Goal: Information Seeking & Learning: Learn about a topic

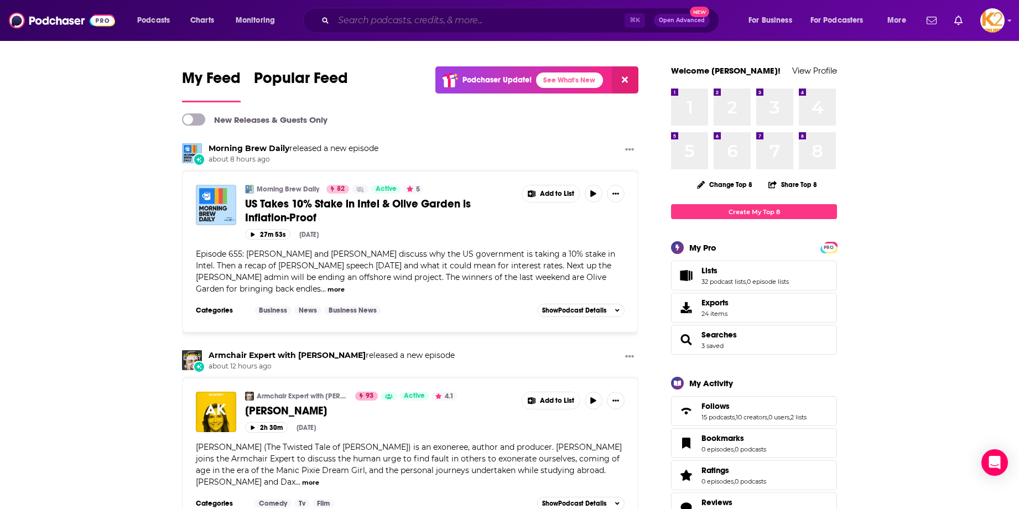
click at [494, 19] on input "Search podcasts, credits, & more..." at bounding box center [478, 21] width 291 height 18
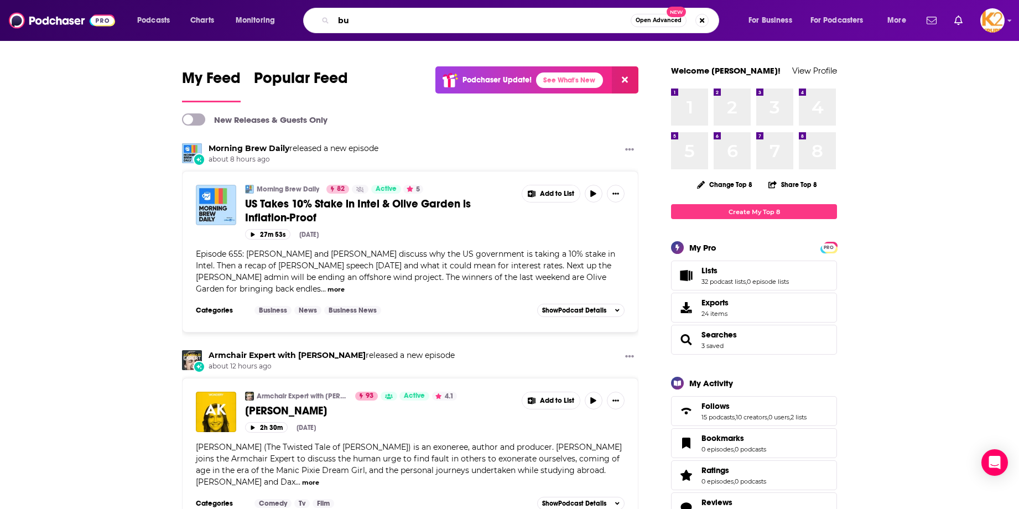
type input "b"
type input "the business101 podcast"
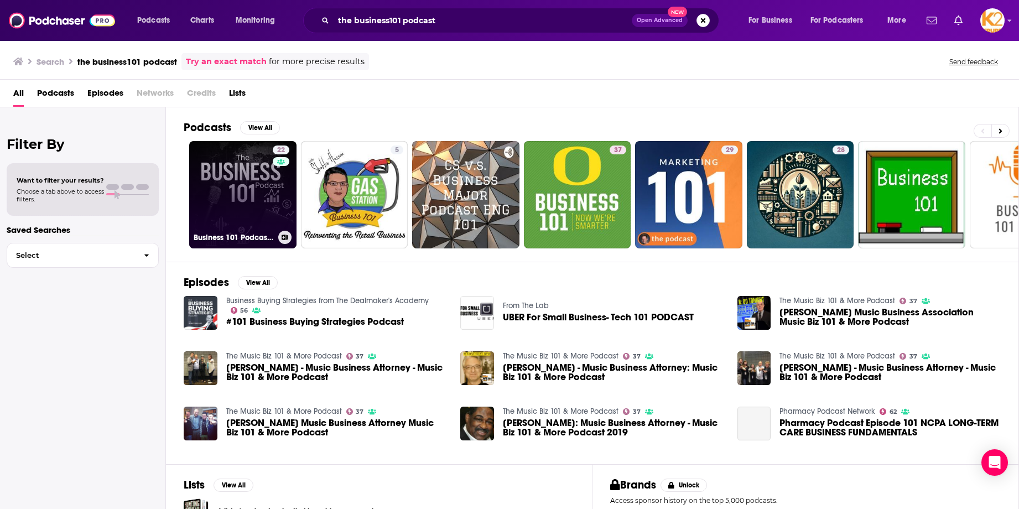
click at [248, 200] on link "22 Business 101 Podcast | Finance and Growth Mastery" at bounding box center [242, 194] width 107 height 107
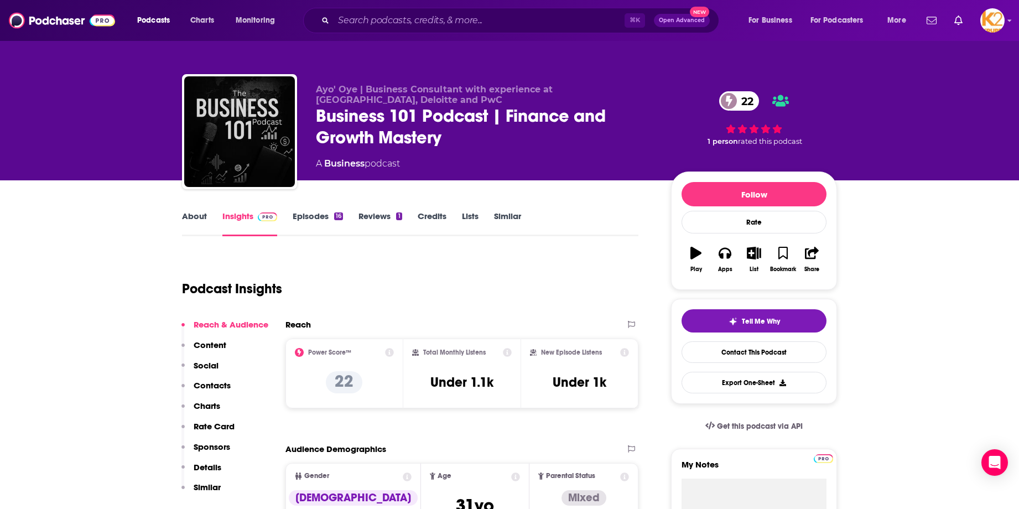
click at [737, 97] on span at bounding box center [728, 100] width 19 height 19
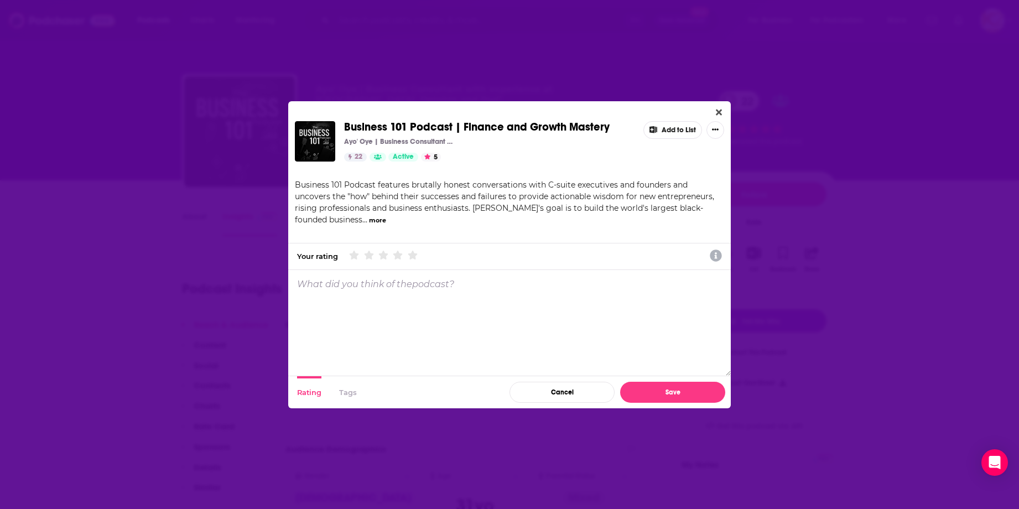
click at [369, 218] on button "more" at bounding box center [377, 220] width 17 height 9
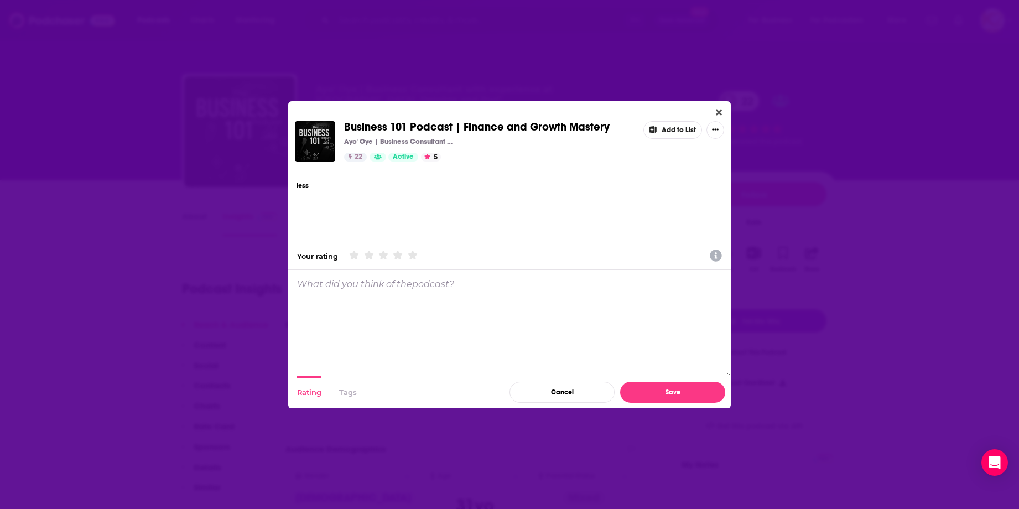
click at [303, 187] on button "less" at bounding box center [302, 185] width 12 height 9
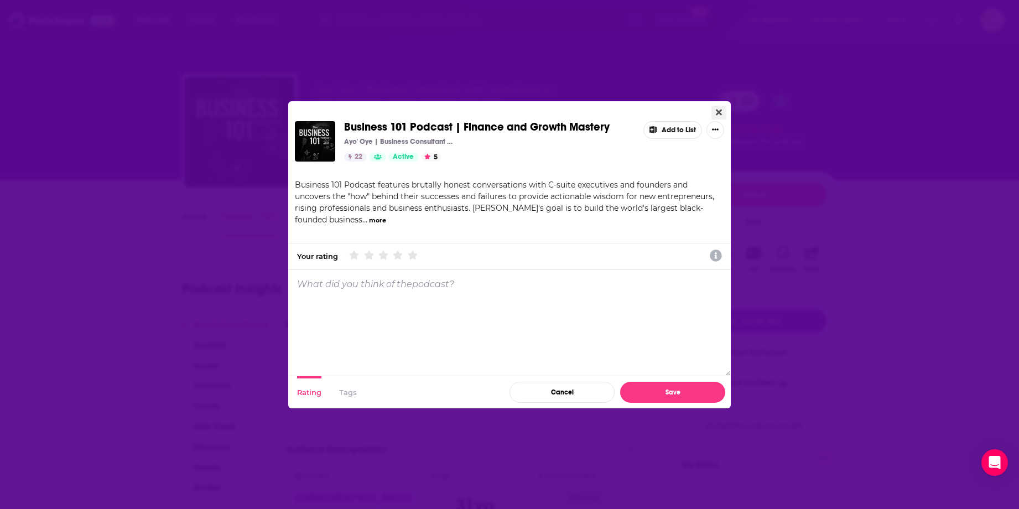
click at [718, 108] on icon "Close" at bounding box center [719, 112] width 6 height 9
